Goal: Task Accomplishment & Management: Manage account settings

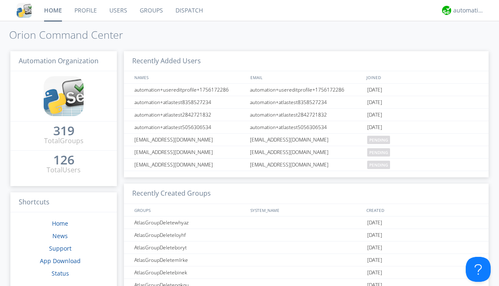
click at [118, 10] on link "Users" at bounding box center [118, 10] width 30 height 21
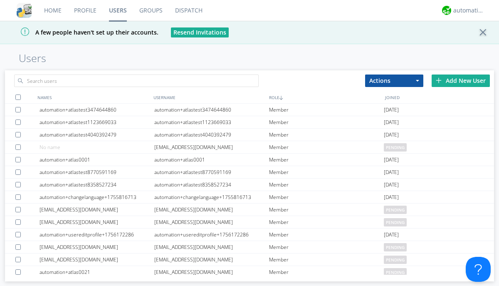
click at [461, 80] on div "Add New User" at bounding box center [461, 81] width 58 height 12
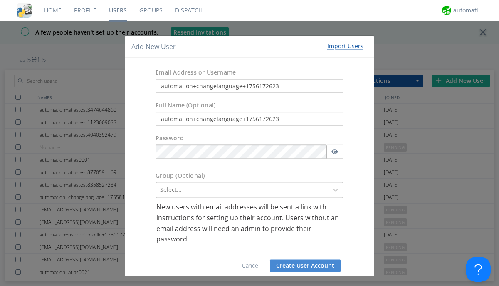
click at [302, 266] on button "Create User Account" at bounding box center [305, 265] width 71 height 12
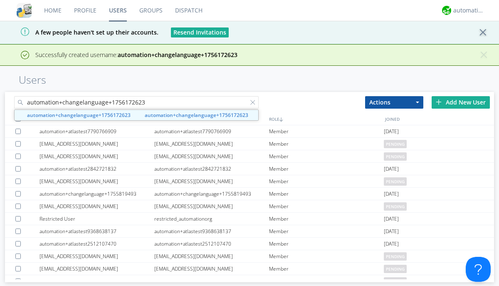
type input "automation+changelanguage+1756172623"
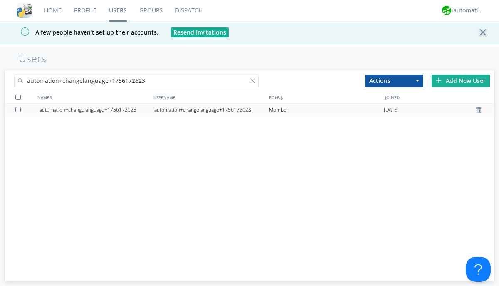
click at [211, 109] on div "automation+changelanguage+1756172623" at bounding box center [211, 110] width 115 height 12
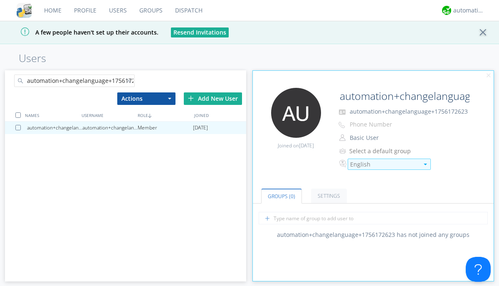
click at [385, 164] on div "English" at bounding box center [384, 164] width 69 height 8
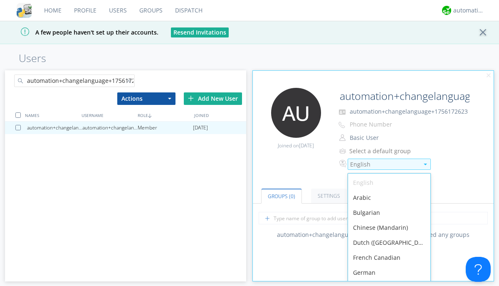
scroll to position [2, 0]
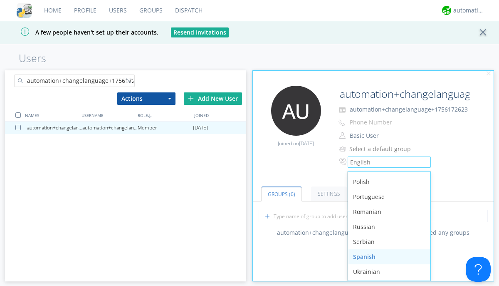
click at [387, 256] on div "Spanish" at bounding box center [389, 256] width 82 height 15
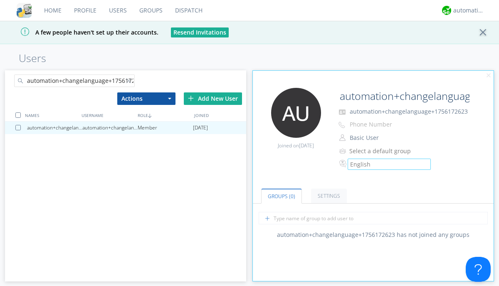
scroll to position [0, 0]
click at [467, 10] on div "automation+atlas" at bounding box center [469, 10] width 31 height 8
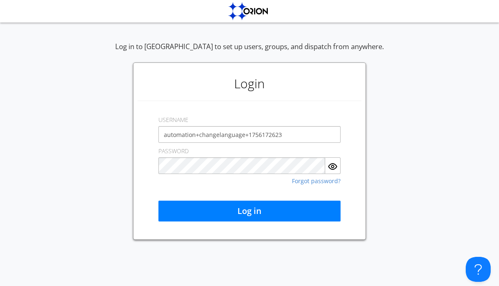
type input "automation+changelanguage+1756172623"
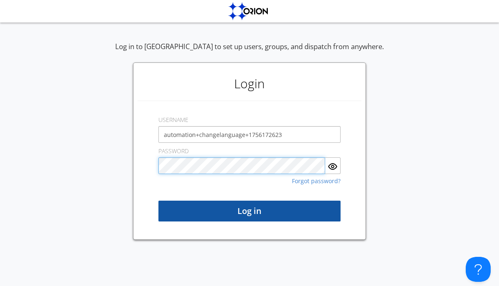
click at [250, 211] on button "Log in" at bounding box center [250, 211] width 182 height 21
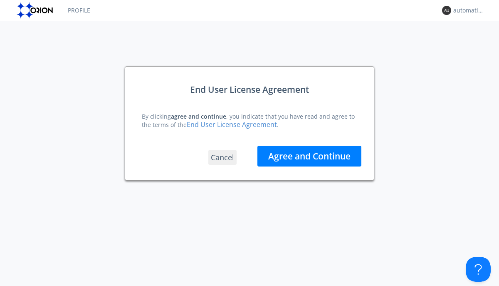
click at [310, 156] on button "Agree and Continue" at bounding box center [310, 156] width 104 height 21
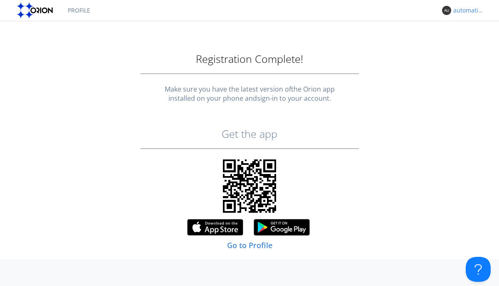
click at [79, 10] on link "Profile" at bounding box center [79, 10] width 35 height 21
click at [467, 10] on div "automation+changelanguage+1756172623" at bounding box center [469, 10] width 31 height 8
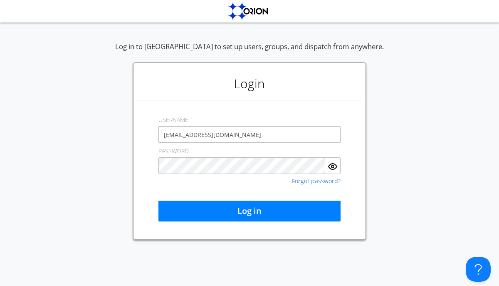
type input "[EMAIL_ADDRESS][DOMAIN_NAME]"
click at [250, 211] on button "Log in" at bounding box center [250, 211] width 182 height 21
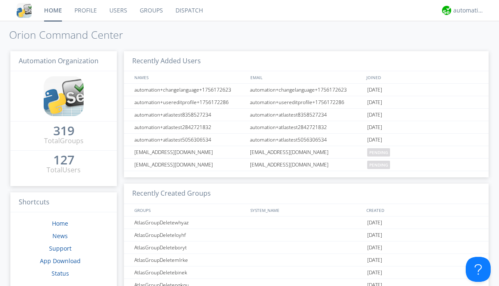
click at [118, 10] on link "Users" at bounding box center [118, 10] width 30 height 21
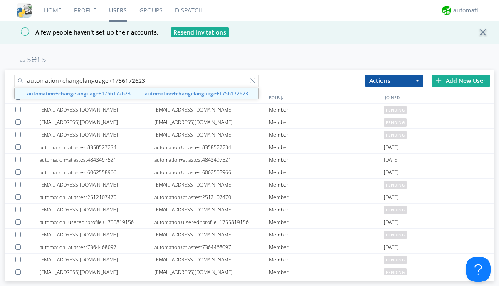
type input "automation+changelanguage+1756172623"
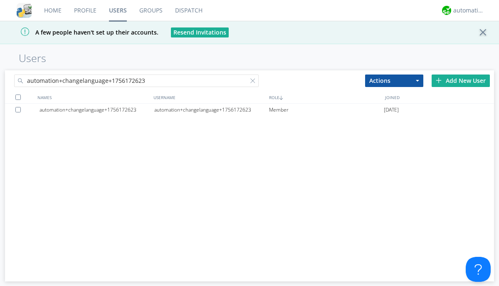
click at [20, 109] on div at bounding box center [19, 109] width 8 height 5
click at [395, 80] on button "Actions" at bounding box center [394, 81] width 58 height 12
click at [395, 105] on link "Delete User" at bounding box center [394, 105] width 57 height 11
